Goal: Information Seeking & Learning: Check status

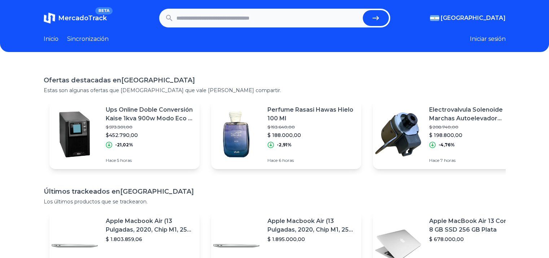
click at [294, 19] on input "text" at bounding box center [268, 18] width 183 height 16
type input "**********"
click at [363, 10] on button "submit" at bounding box center [376, 18] width 26 height 16
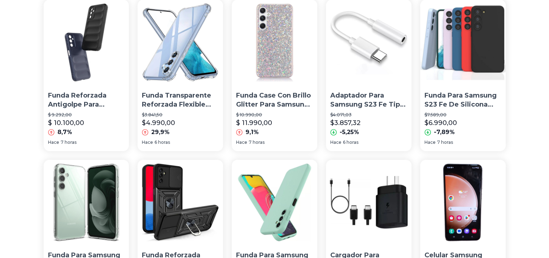
scroll to position [380, 0]
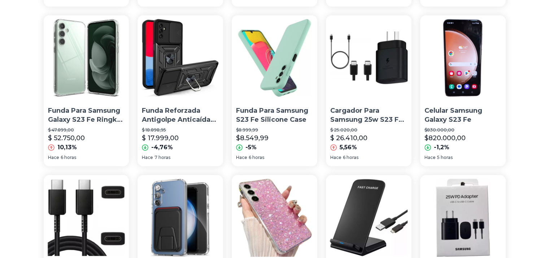
click at [461, 74] on img at bounding box center [463, 58] width 86 height 86
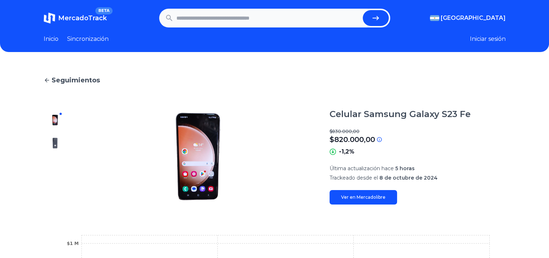
click at [56, 141] on img at bounding box center [55, 143] width 12 height 12
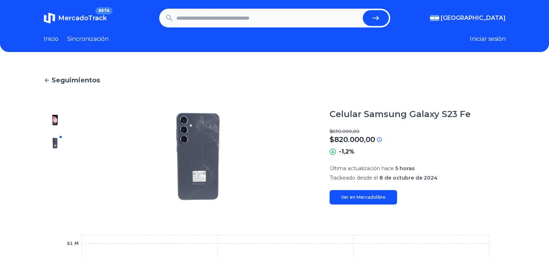
click at [54, 119] on img at bounding box center [55, 120] width 12 height 12
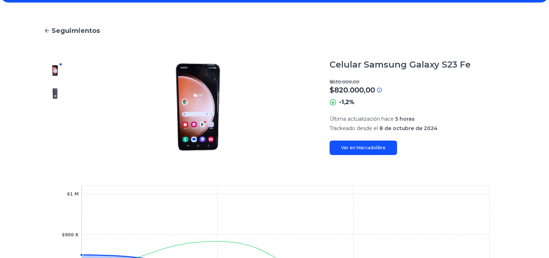
scroll to position [13, 0]
